Goal: Book appointment/travel/reservation

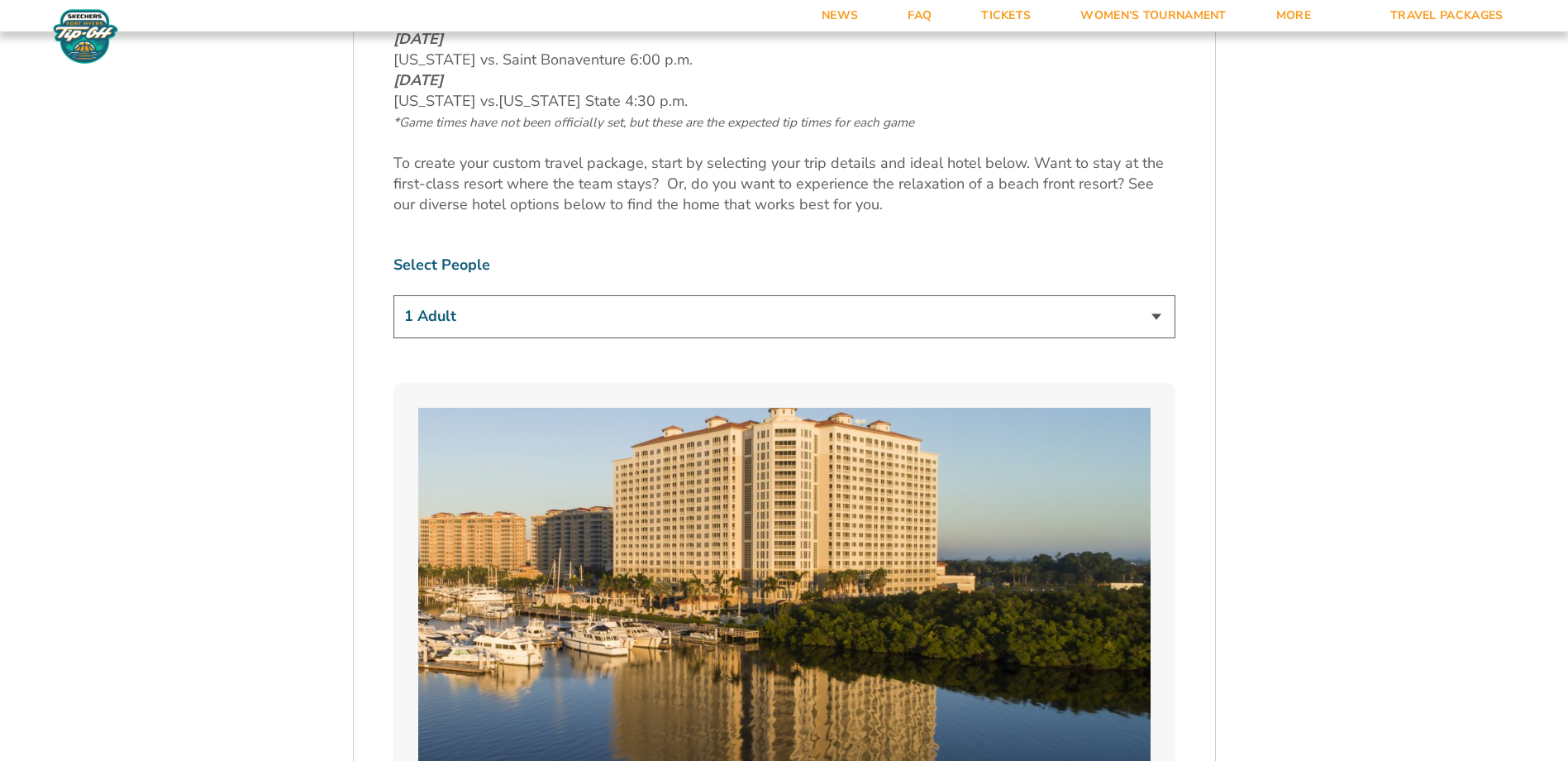
scroll to position [992, 0]
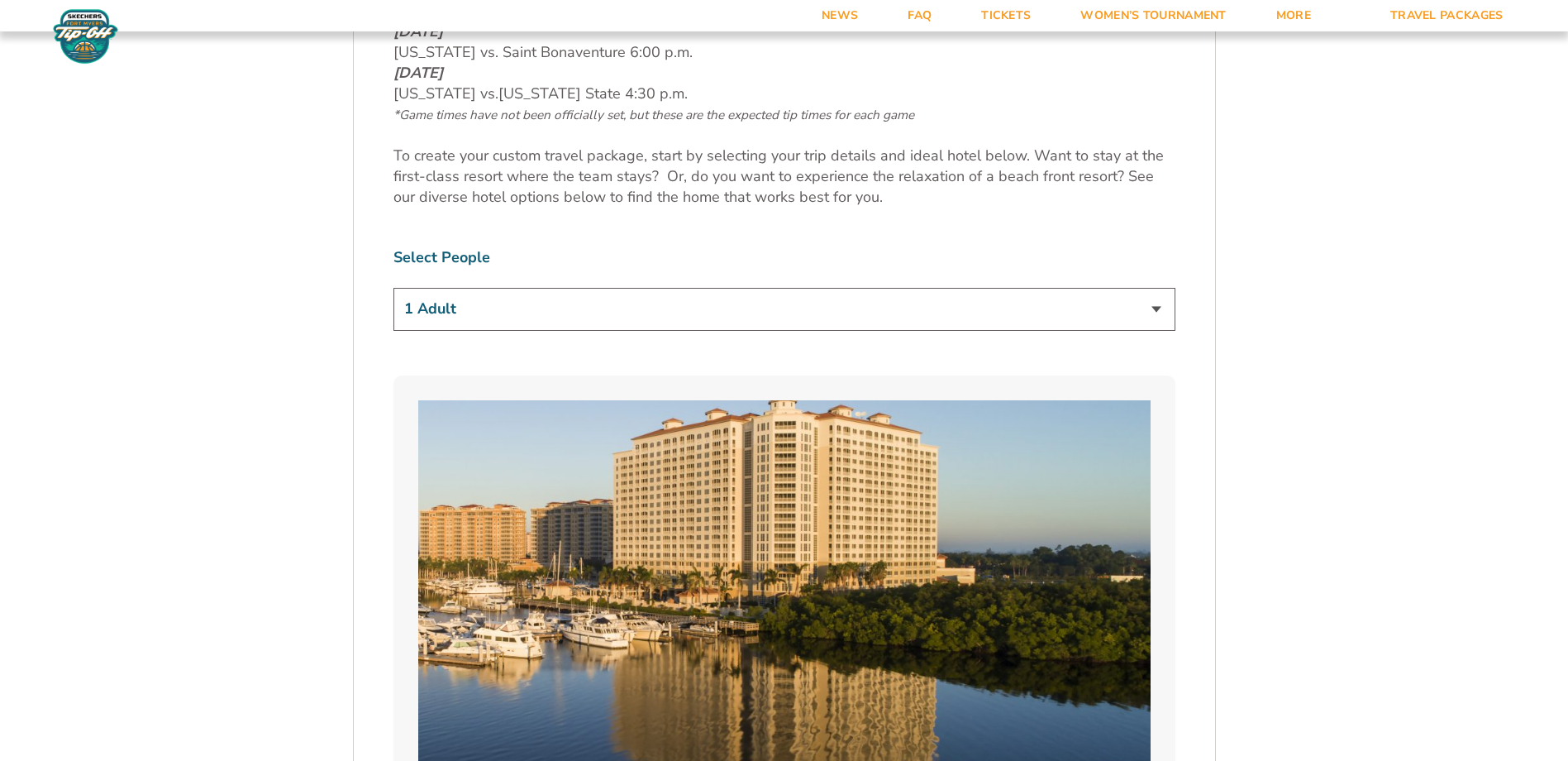
click at [486, 316] on select "1 Adult 2 Adults 3 Adults 4 Adults 2 Adults + 1 Child 2 Adults + 2 Children 2 A…" at bounding box center [784, 309] width 782 height 42
click at [394, 288] on select "1 Adult 2 Adults 3 Adults 4 Adults 2 Adults + 1 Child 2 Adults + 2 Children 2 A…" at bounding box center [784, 309] width 782 height 42
click at [496, 313] on select "1 Adult 2 Adults 3 Adults 4 Adults 2 Adults + 1 Child 2 Adults + 2 Children 2 A…" at bounding box center [784, 309] width 782 height 42
select select "2 Adults"
click at [394, 288] on select "1 Adult 2 Adults 3 Adults 4 Adults 2 Adults + 1 Child 2 Adults + 2 Children 2 A…" at bounding box center [784, 309] width 782 height 42
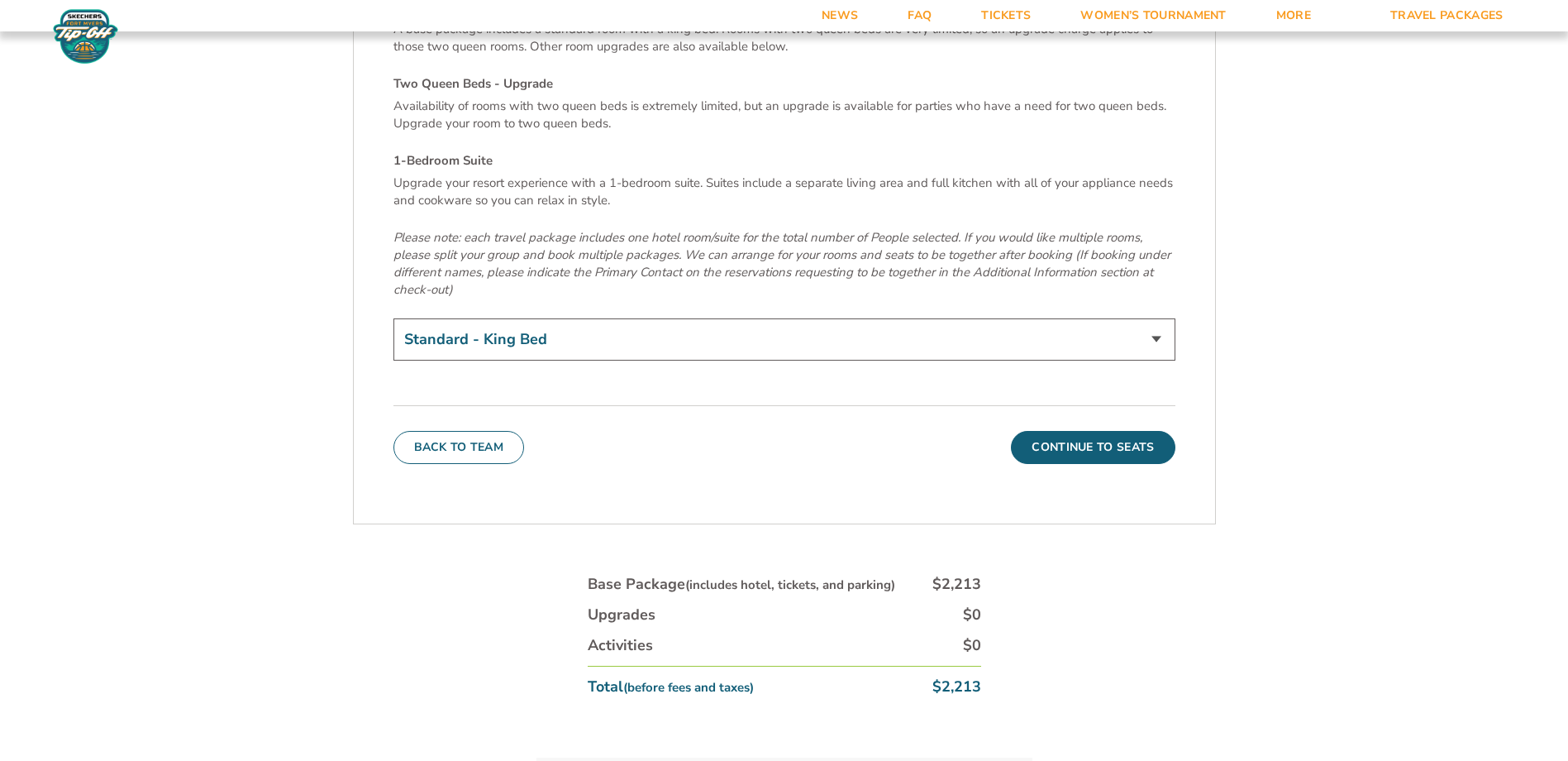
scroll to position [5788, 0]
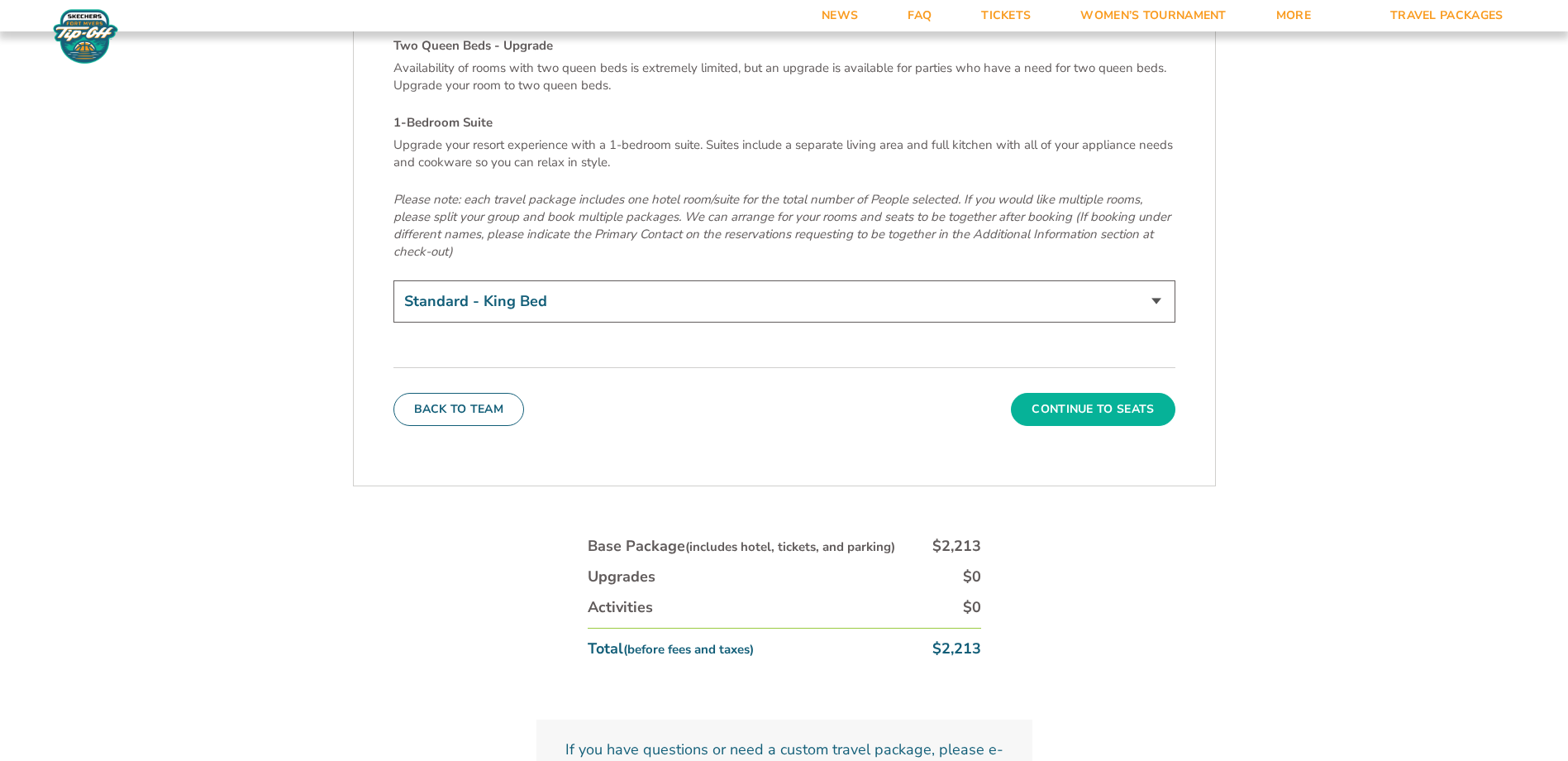
click at [1127, 393] on button "Continue To Seats" at bounding box center [1092, 409] width 163 height 33
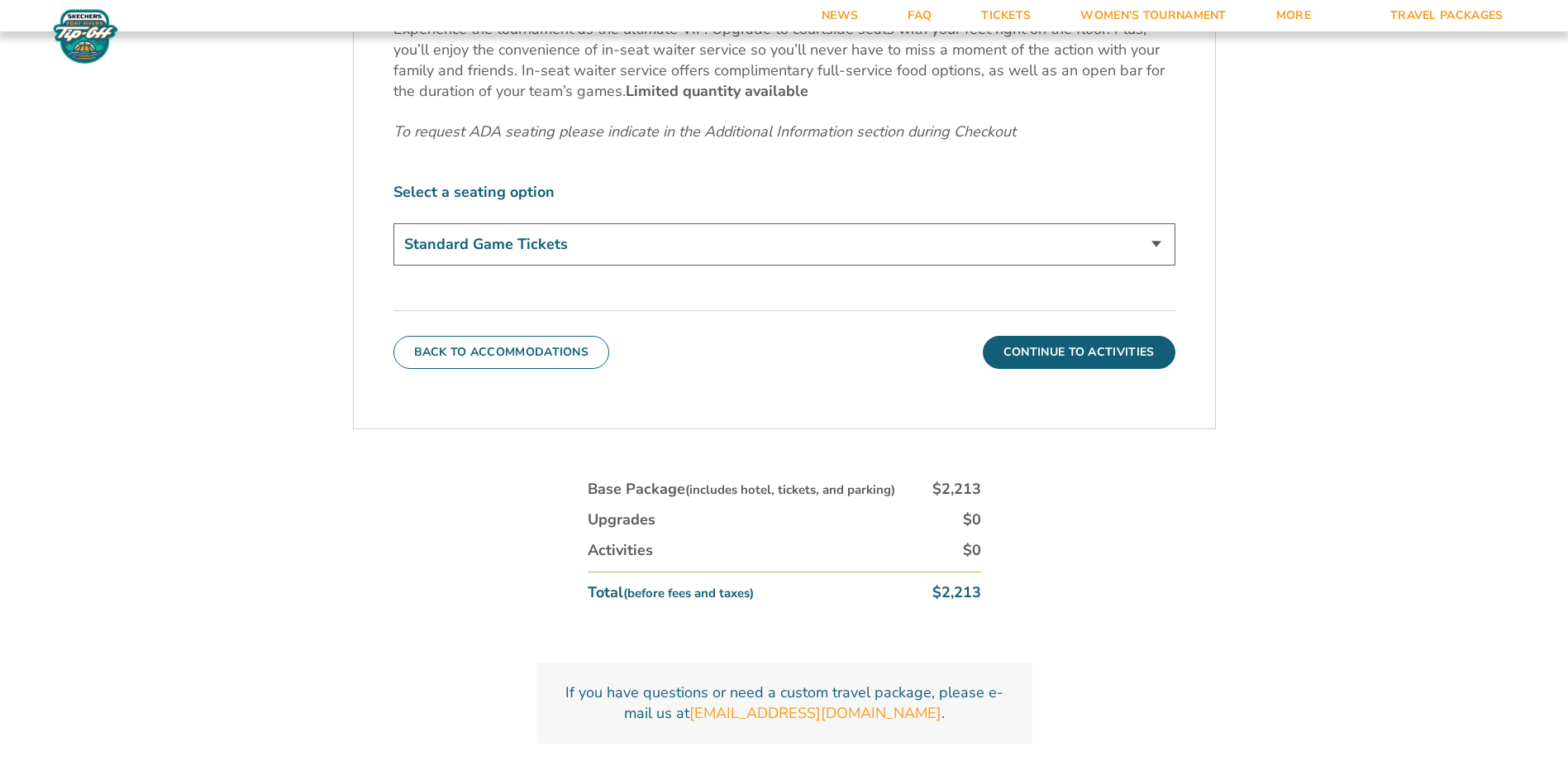
scroll to position [939, 0]
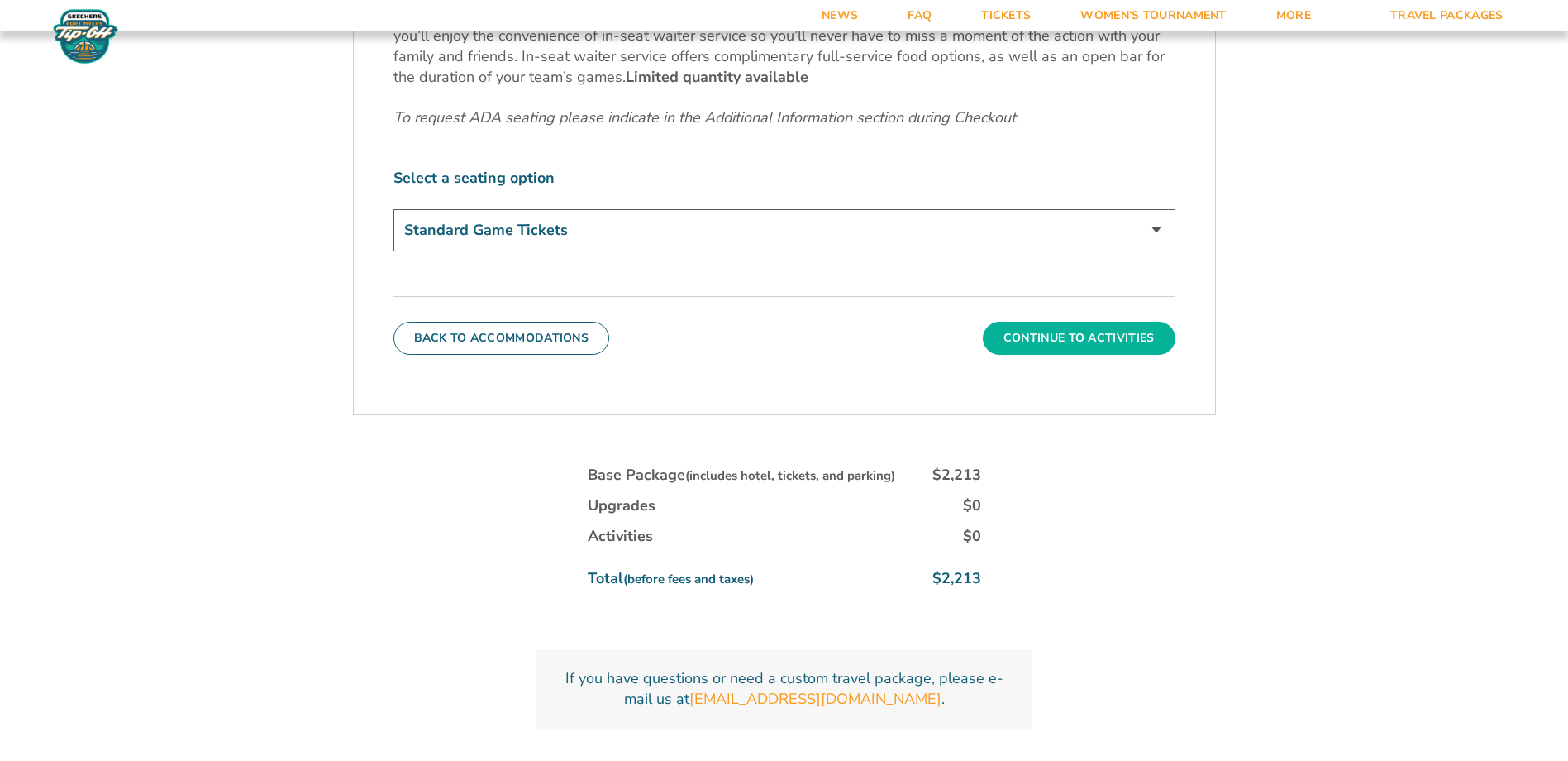
click at [1110, 336] on button "Continue To Activities" at bounding box center [1079, 338] width 193 height 33
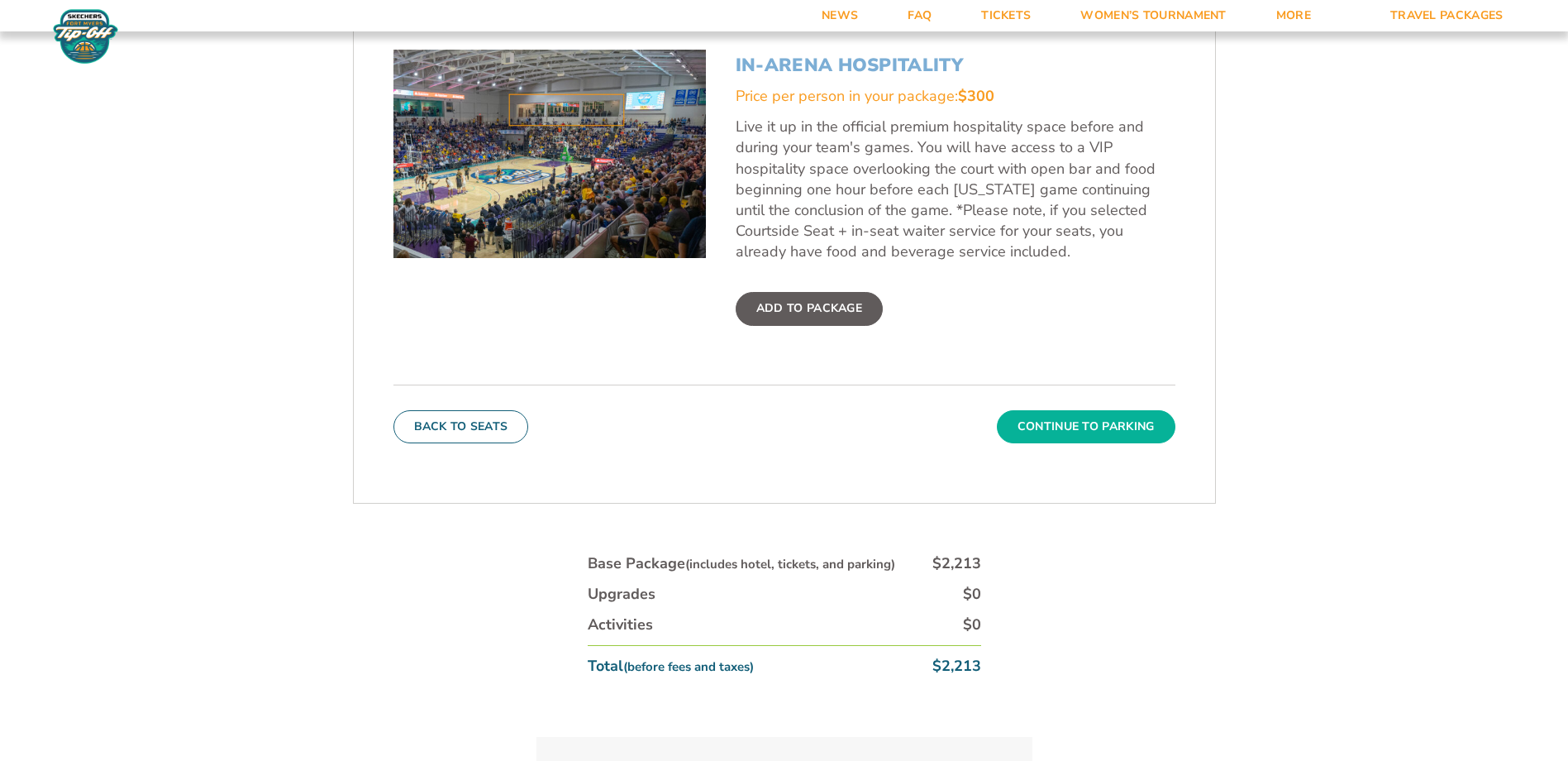
scroll to position [773, 0]
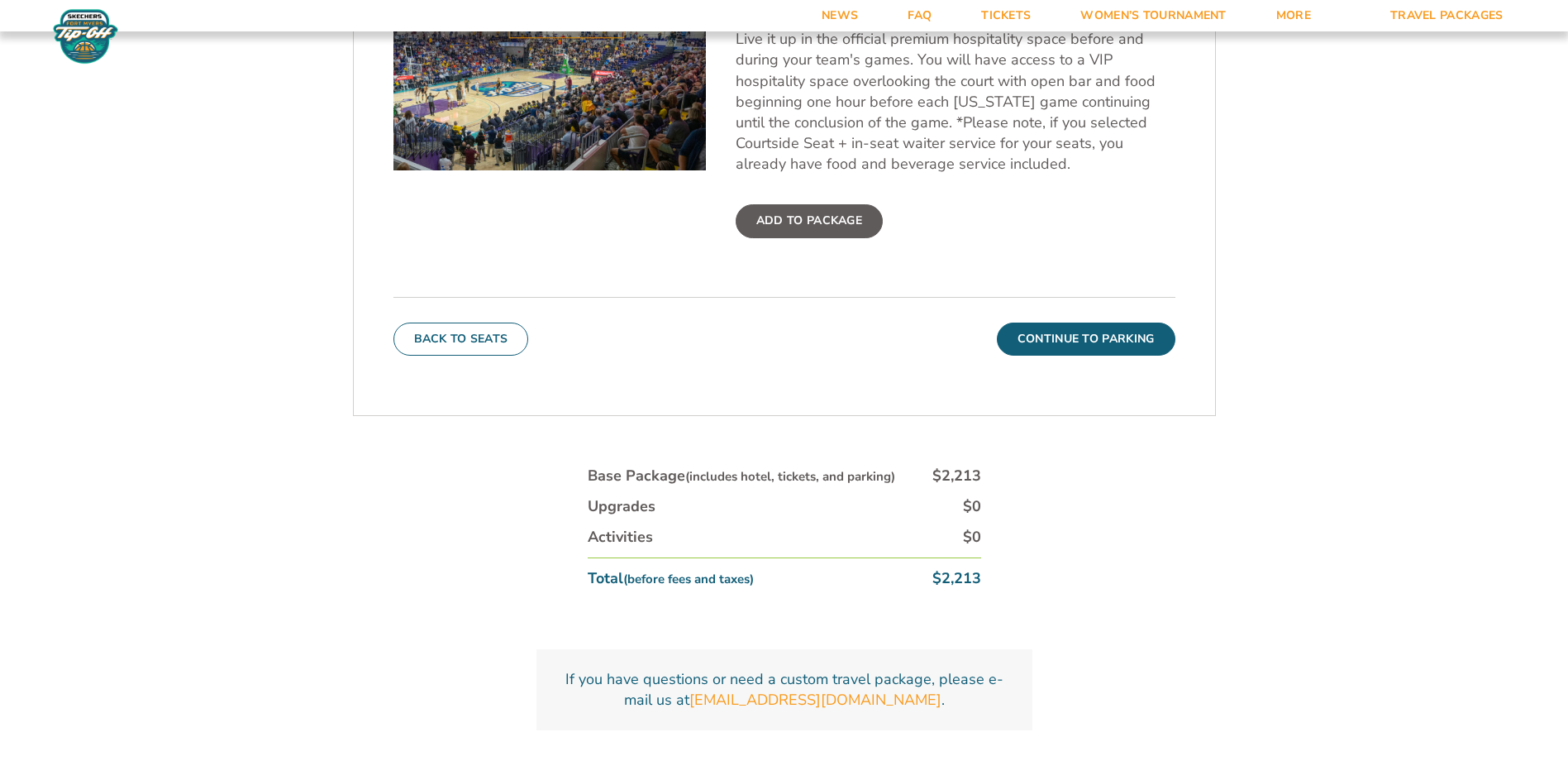
click at [816, 203] on div "Price per person in your package: $300 Live it up in the official premium hospi…" at bounding box center [955, 118] width 440 height 240
click at [816, 223] on label "Add To Package" at bounding box center [809, 220] width 147 height 33
click at [0, 0] on input "Add To Package" at bounding box center [0, 0] width 0 height 0
click at [792, 219] on label "Added" at bounding box center [778, 220] width 85 height 33
click at [0, 0] on input "Added" at bounding box center [0, 0] width 0 height 0
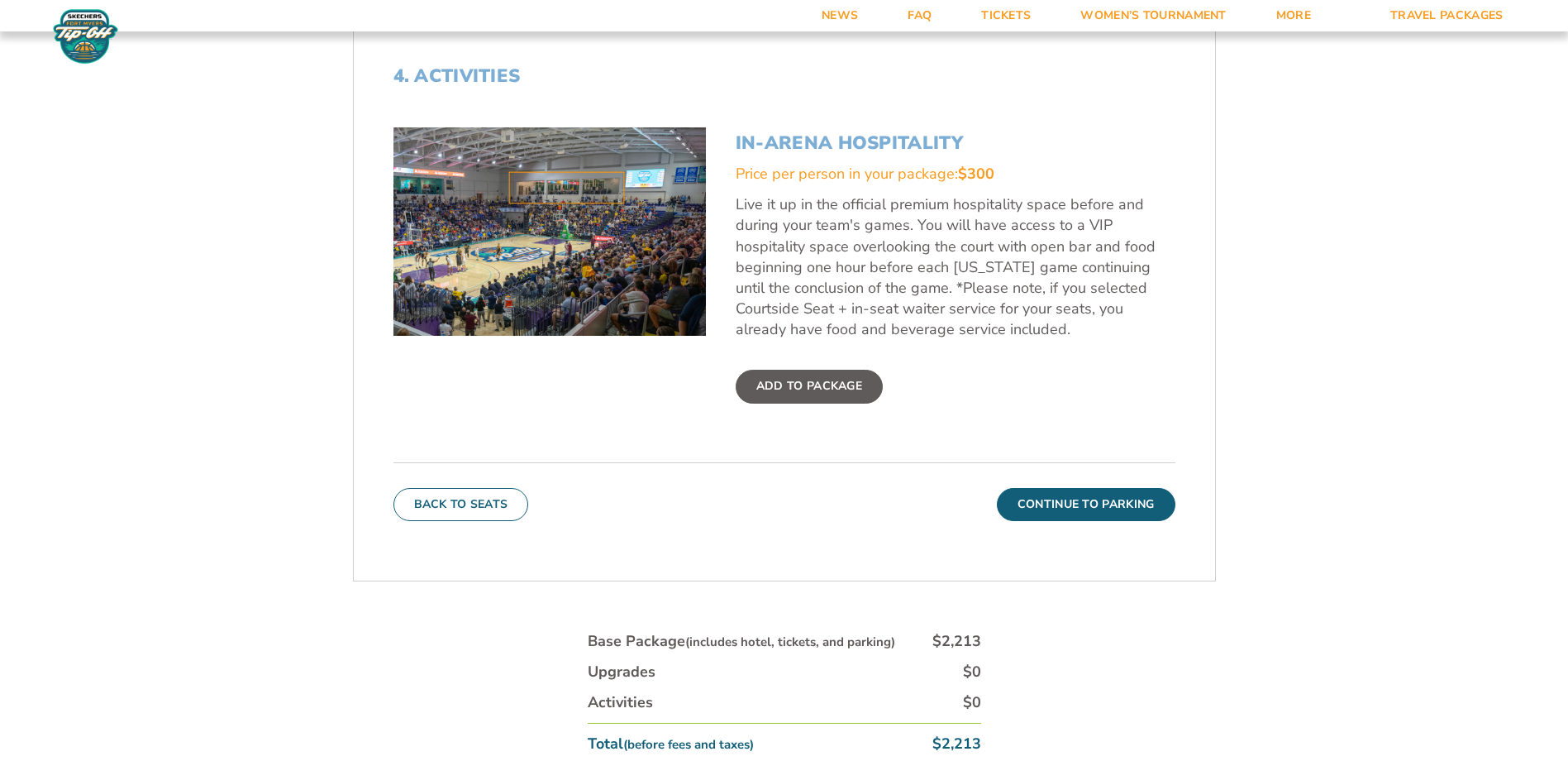
scroll to position [690, 0]
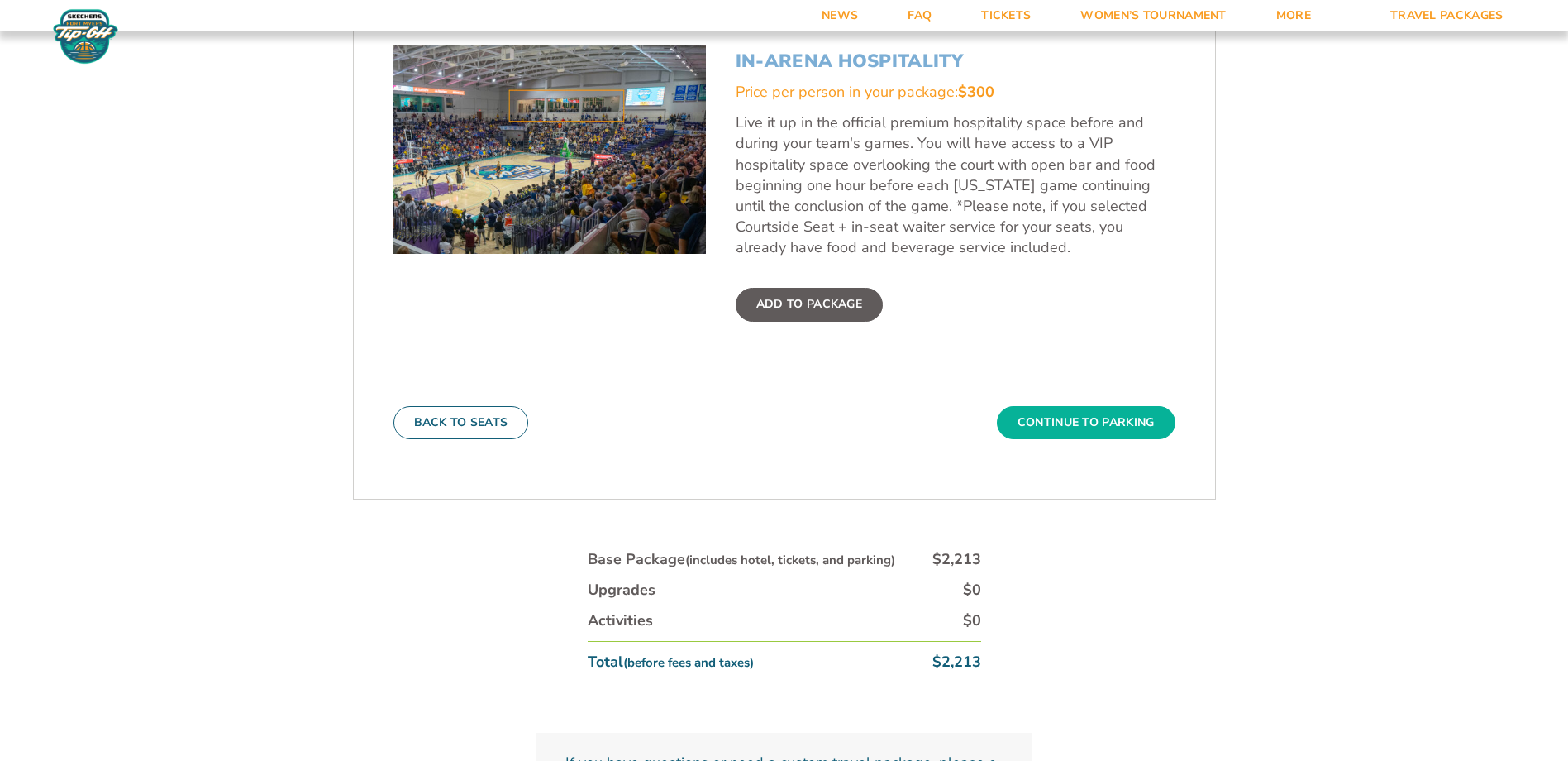
click at [1143, 411] on button "Continue To Parking" at bounding box center [1086, 422] width 178 height 33
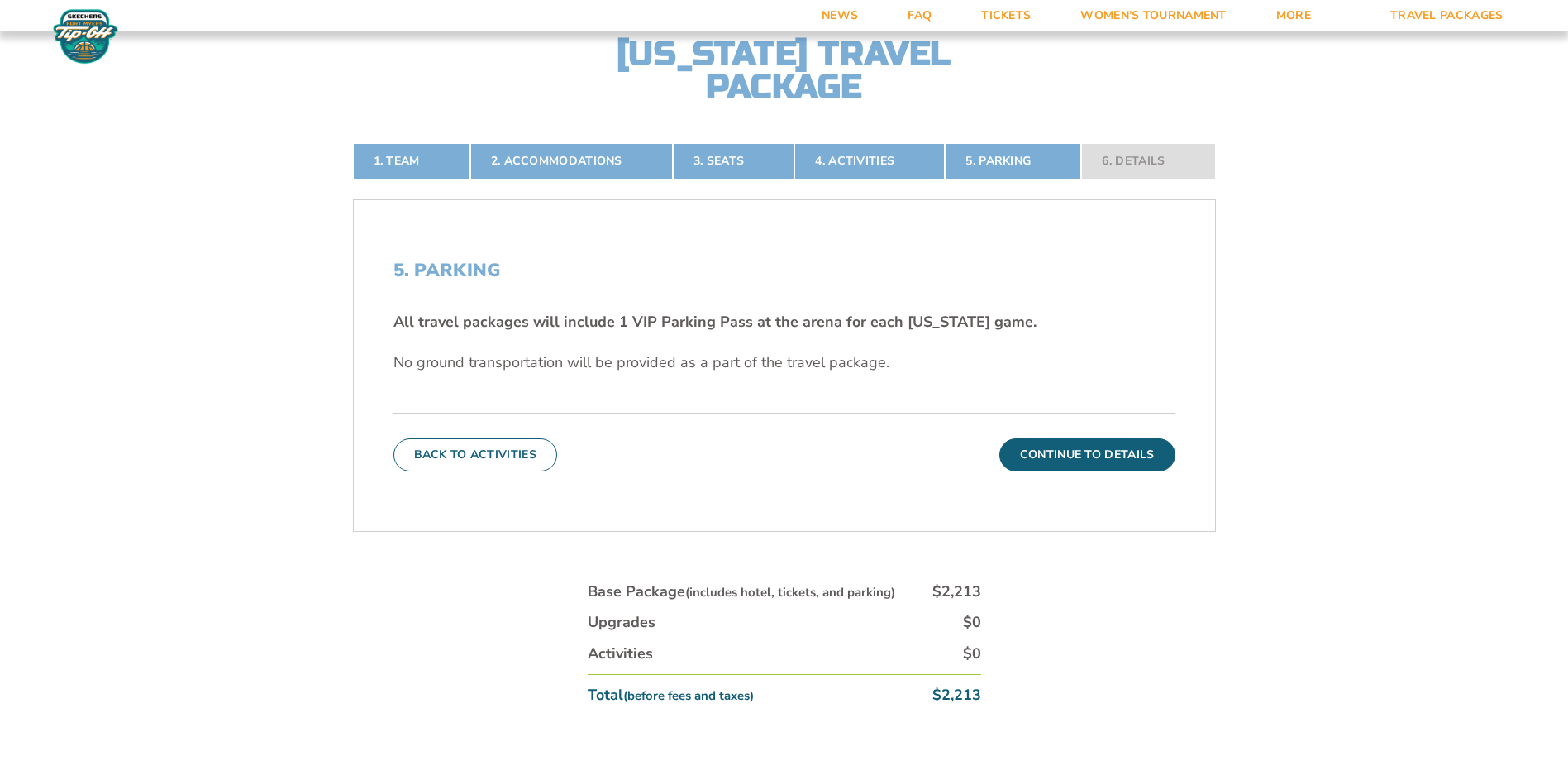
scroll to position [442, 0]
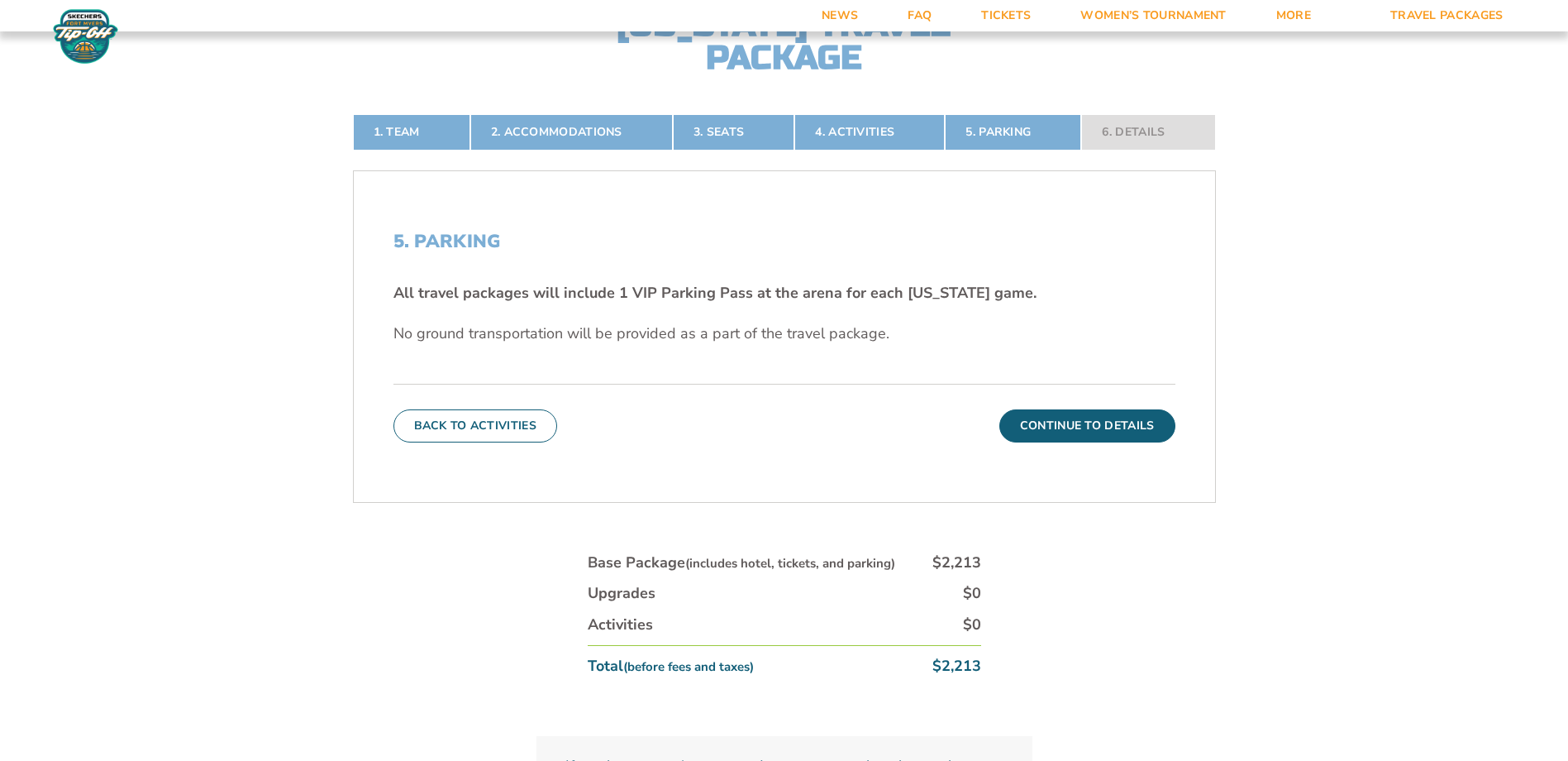
click at [1147, 422] on button "Continue To Details" at bounding box center [1087, 425] width 177 height 33
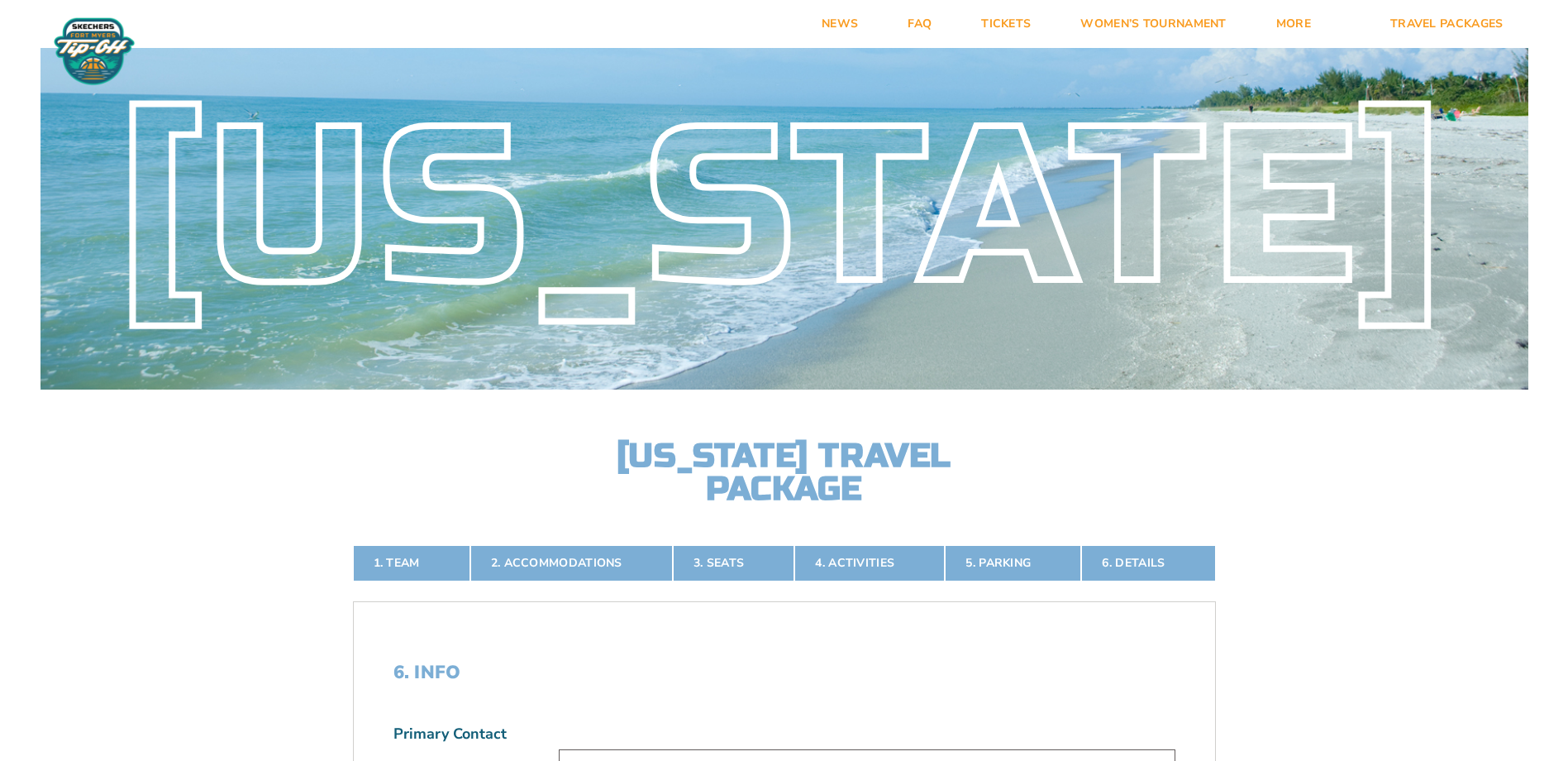
scroll to position [0, 0]
